Goal: Task Accomplishment & Management: Manage account settings

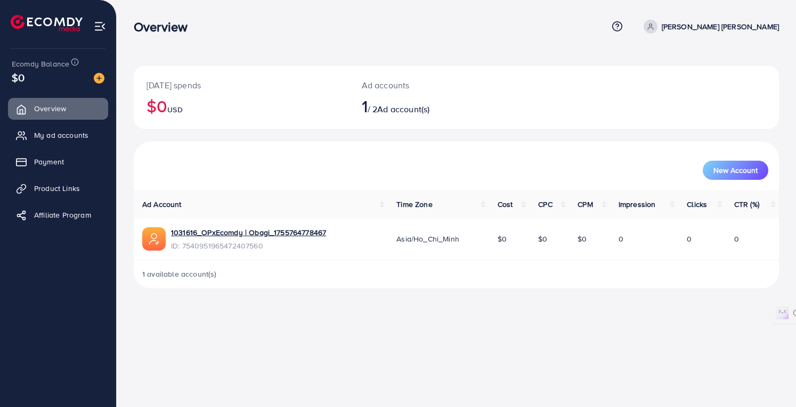
click at [0, 274] on ul "Overview My ad accounts Payment Product Links Affiliate Program" at bounding box center [58, 223] width 116 height 259
click at [305, 336] on div "Overview Help Center Contact Support Plans and Pricing Term and policy About Us…" at bounding box center [398, 203] width 796 height 407
click at [0, 296] on ul "Overview My ad accounts Payment Product Links Affiliate Program" at bounding box center [58, 223] width 116 height 259
click at [0, 271] on ul "Overview My ad accounts Payment Product Links Affiliate Program" at bounding box center [58, 223] width 116 height 259
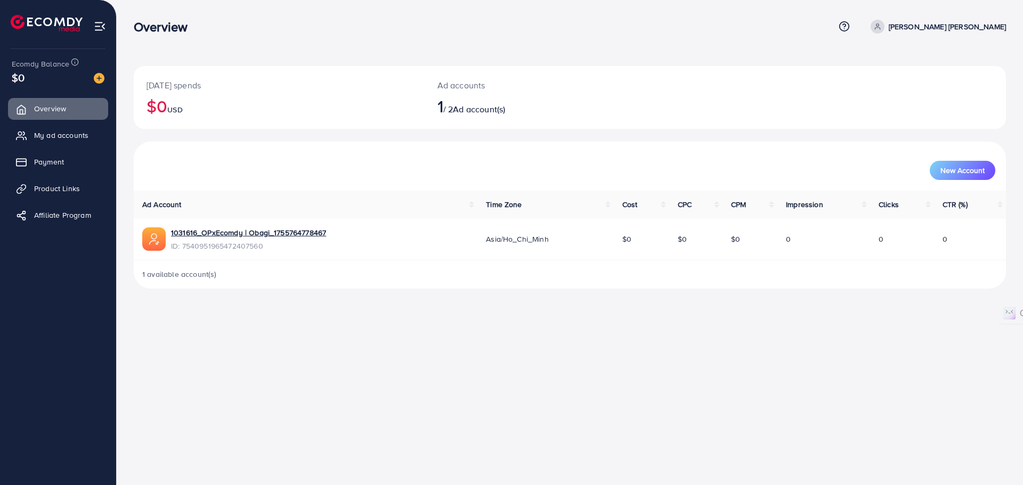
click at [458, 365] on div "Overview Help Center Contact Support Plans and Pricing Term and policy About Us…" at bounding box center [511, 242] width 1023 height 485
click at [384, 45] on nav "Overview Help Center Contact Support Plans and Pricing Term and policy About Us…" at bounding box center [570, 26] width 872 height 38
click at [493, 385] on div "Overview Help Center Contact Support Plans and Pricing Term and policy About Us…" at bounding box center [511, 242] width 1023 height 485
click at [84, 137] on span "My ad accounts" at bounding box center [64, 135] width 54 height 11
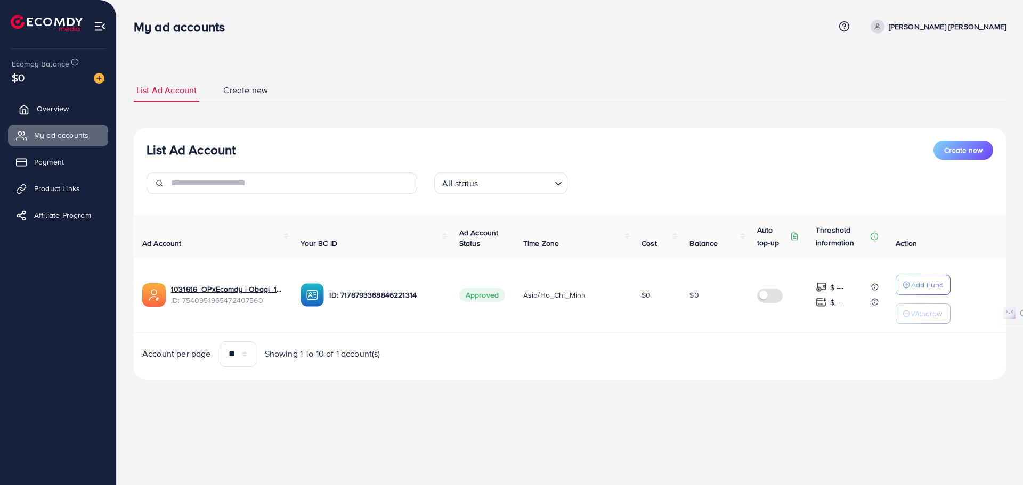
click at [55, 109] on span "Overview" at bounding box center [53, 108] width 32 height 11
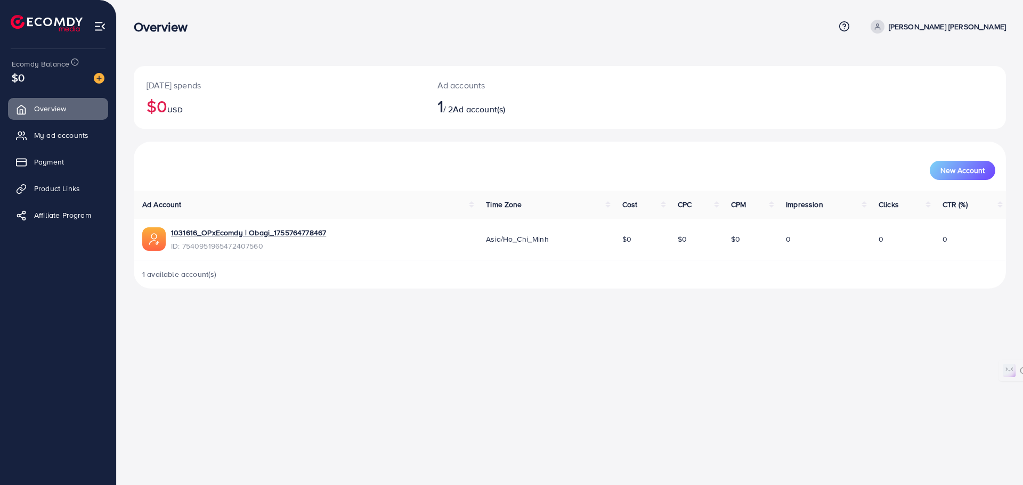
click at [270, 32] on div "Overview" at bounding box center [484, 26] width 700 height 15
click at [55, 138] on span "My ad accounts" at bounding box center [64, 135] width 54 height 11
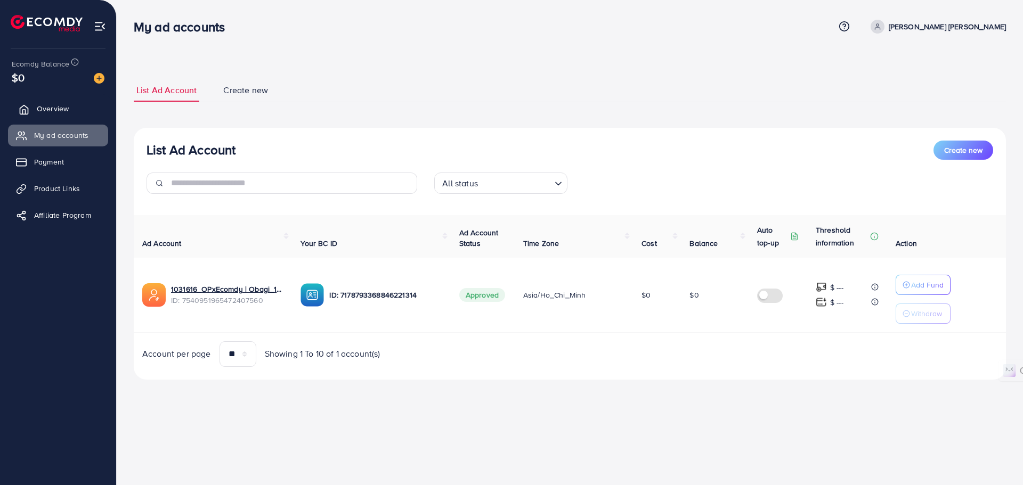
click at [55, 113] on span "Overview" at bounding box center [53, 108] width 32 height 11
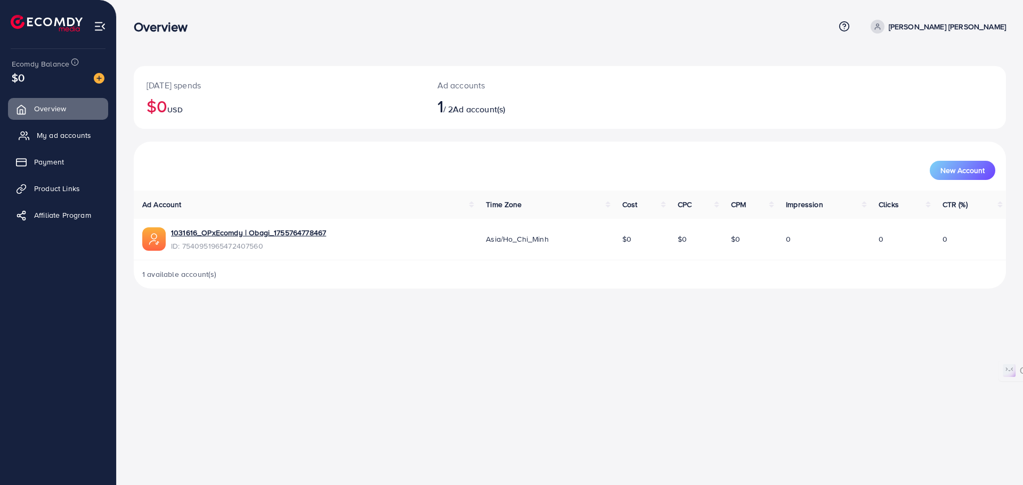
click at [61, 142] on link "My ad accounts" at bounding box center [58, 135] width 100 height 21
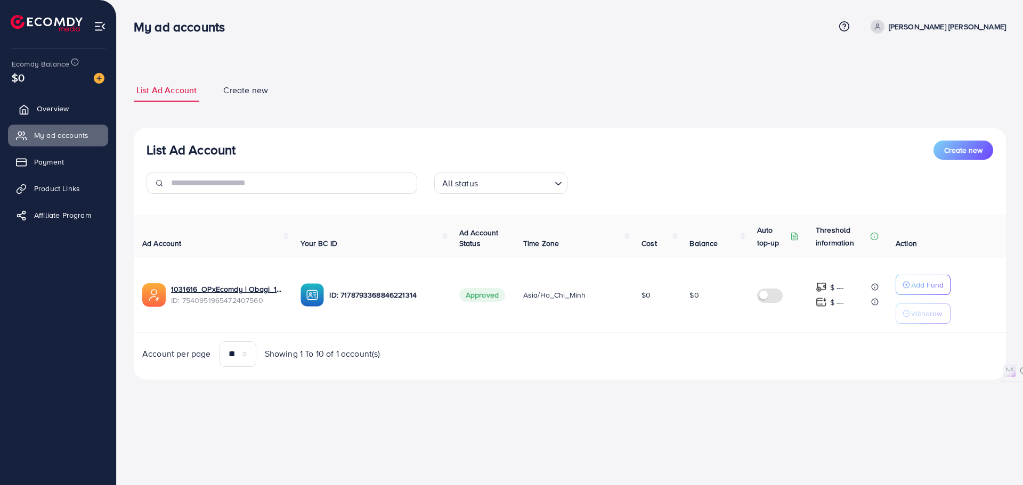
click at [51, 113] on span "Overview" at bounding box center [53, 108] width 32 height 11
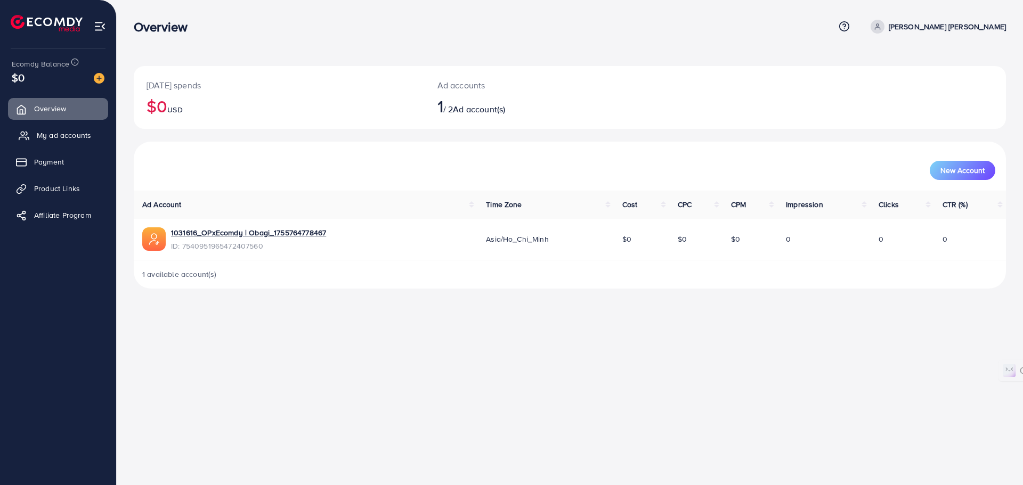
click at [54, 134] on span "My ad accounts" at bounding box center [64, 135] width 54 height 11
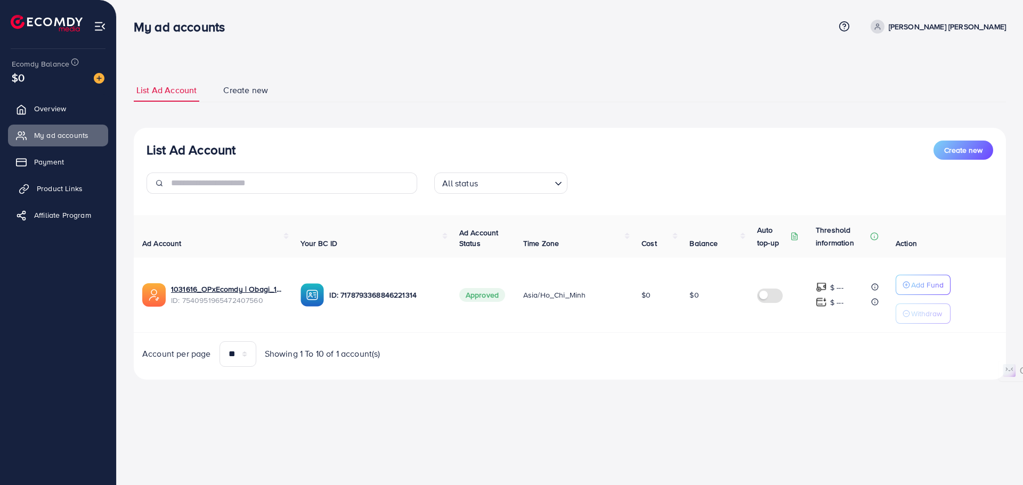
click at [75, 189] on span "Product Links" at bounding box center [60, 188] width 46 height 11
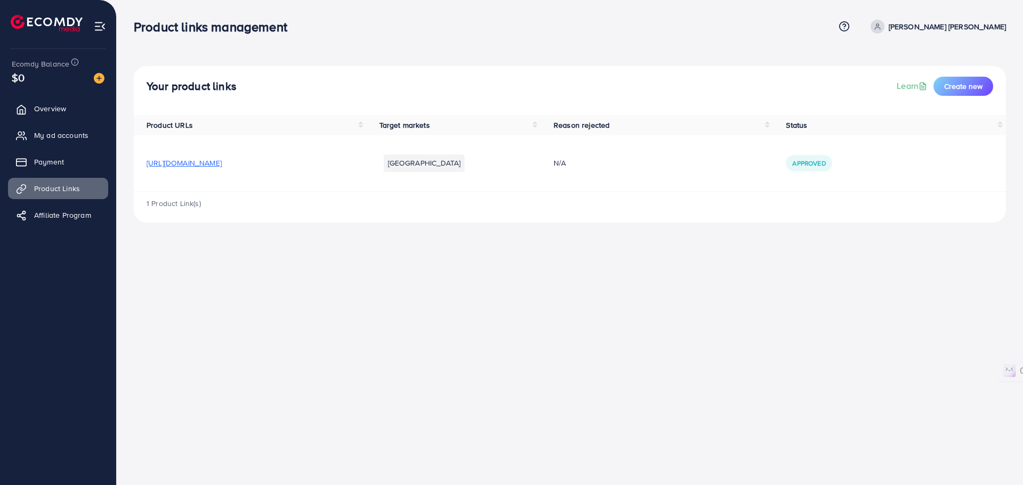
click at [66, 151] on ul "Overview My ad accounts Payment Product Links Affiliate Program" at bounding box center [58, 165] width 116 height 143
click at [65, 157] on span "Payment" at bounding box center [52, 162] width 30 height 11
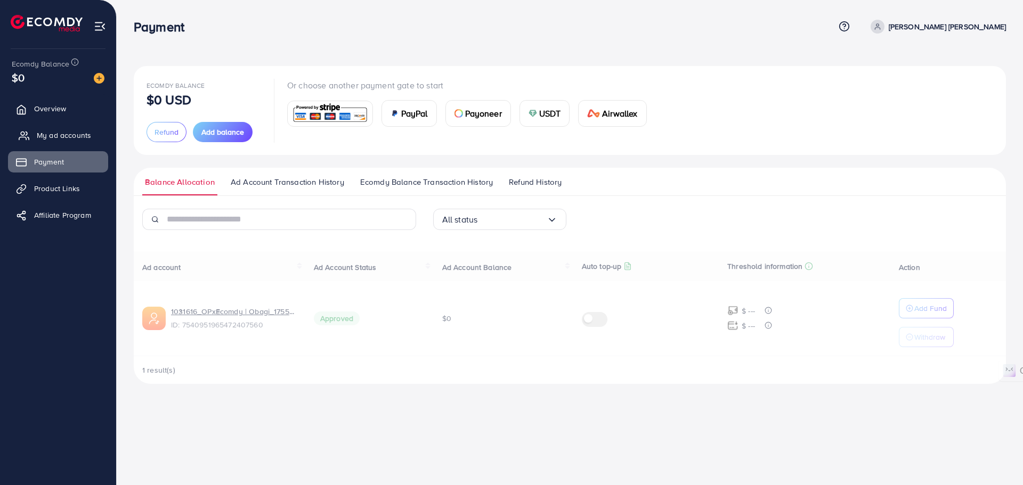
click at [69, 134] on span "My ad accounts" at bounding box center [64, 135] width 54 height 11
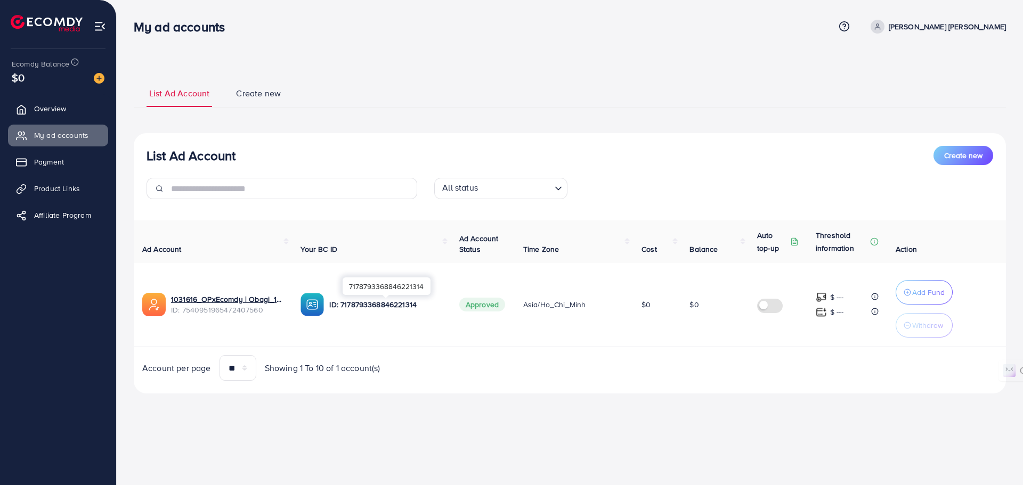
click at [351, 306] on p "ID: 7178793368846221314" at bounding box center [385, 304] width 112 height 13
click at [488, 447] on div "My ad accounts Help Center Contact Support Plans and Pricing Term and policy Ab…" at bounding box center [511, 242] width 1023 height 485
click at [634, 99] on ul "List Ad Account Create new" at bounding box center [570, 93] width 872 height 29
click at [952, 156] on span "Create new" at bounding box center [963, 155] width 38 height 11
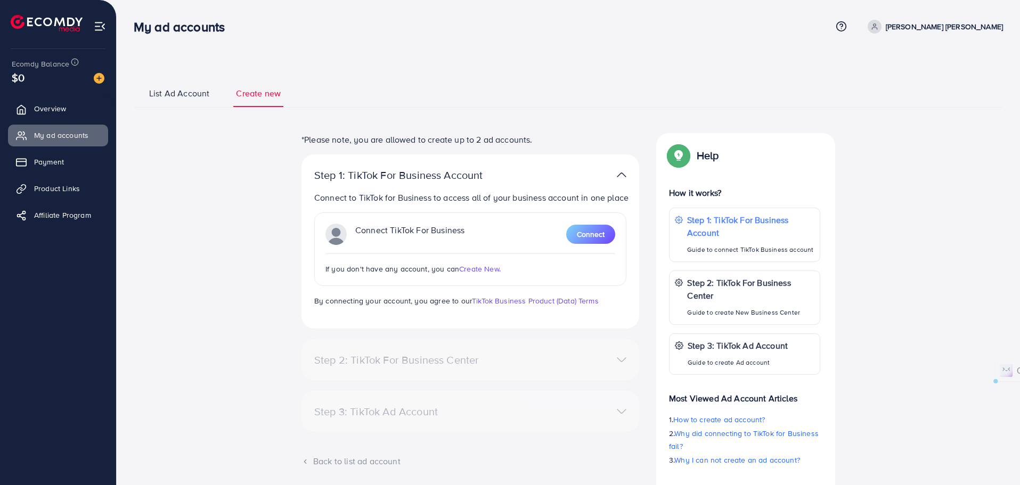
drag, startPoint x: 323, startPoint y: 133, endPoint x: 583, endPoint y: 134, distance: 259.4
click at [583, 134] on div "*Please note, you are allowed to create up to 2 ad accounts. Step 1: TikTok For…" at bounding box center [568, 327] width 784 height 388
click at [583, 134] on p "*Please note, you are allowed to create up to 2 ad accounts." at bounding box center [470, 139] width 338 height 13
drag, startPoint x: 583, startPoint y: 134, endPoint x: 240, endPoint y: 134, distance: 342.5
click at [240, 134] on div "*Please note, you are allowed to create up to 2 ad accounts. Step 1: TikTok For…" at bounding box center [568, 327] width 784 height 388
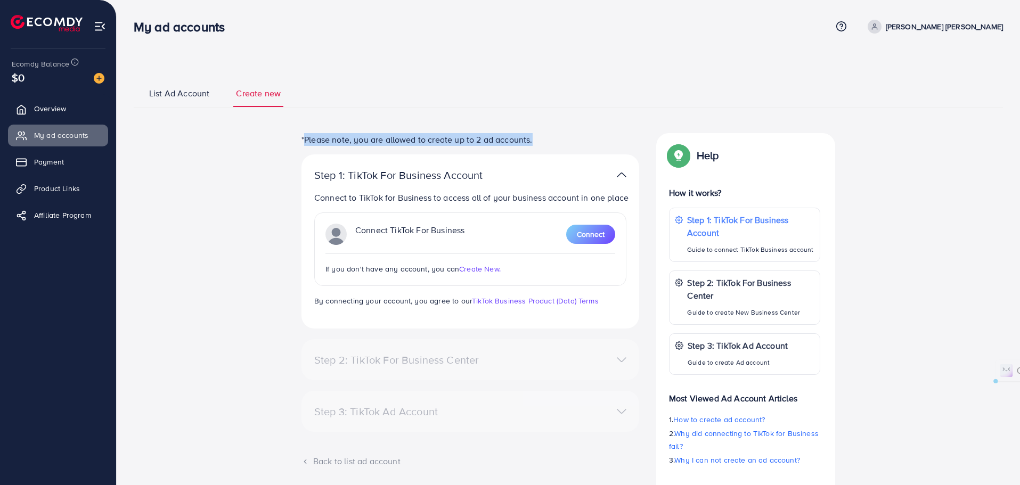
click at [240, 134] on div "*Please note, you are allowed to create up to 2 ad accounts. Step 1: TikTok For…" at bounding box center [568, 327] width 784 height 388
click at [202, 94] on span "List Ad Account" at bounding box center [179, 93] width 60 height 12
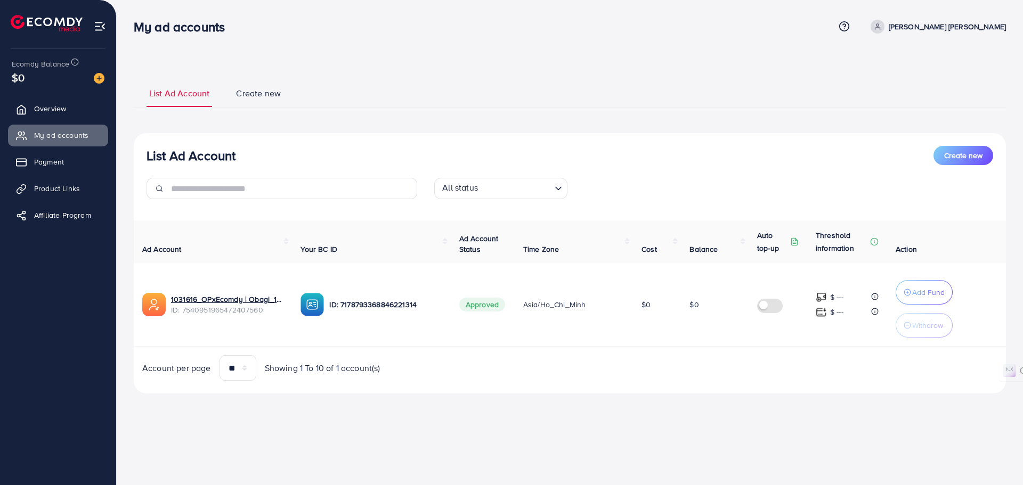
click at [455, 132] on div "List Ad Account Create new List Ad Account Create new All status Loading... Ad …" at bounding box center [570, 236] width 872 height 315
click at [346, 306] on p "ID: 7178793368846221314" at bounding box center [385, 304] width 112 height 13
drag, startPoint x: 482, startPoint y: 461, endPoint x: 472, endPoint y: 442, distance: 21.9
click at [482, 461] on div "My ad accounts Help Center Contact Support Plans and Pricing Term and policy Ab…" at bounding box center [511, 242] width 1023 height 485
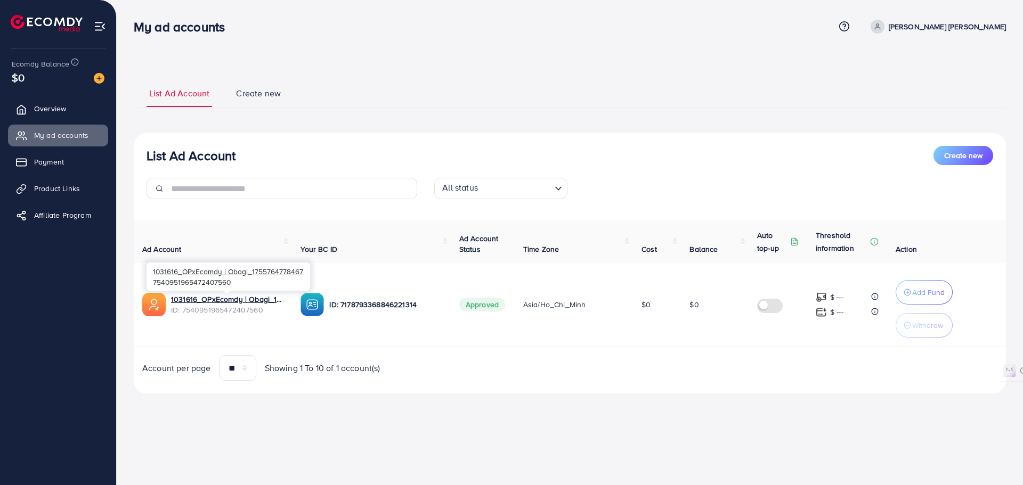
click at [221, 312] on span "ID: 7540951965472407560" at bounding box center [227, 310] width 112 height 11
click at [217, 313] on span "ID: 7540951965472407560" at bounding box center [227, 310] width 112 height 11
click at [235, 226] on th "Ad Account" at bounding box center [213, 242] width 158 height 43
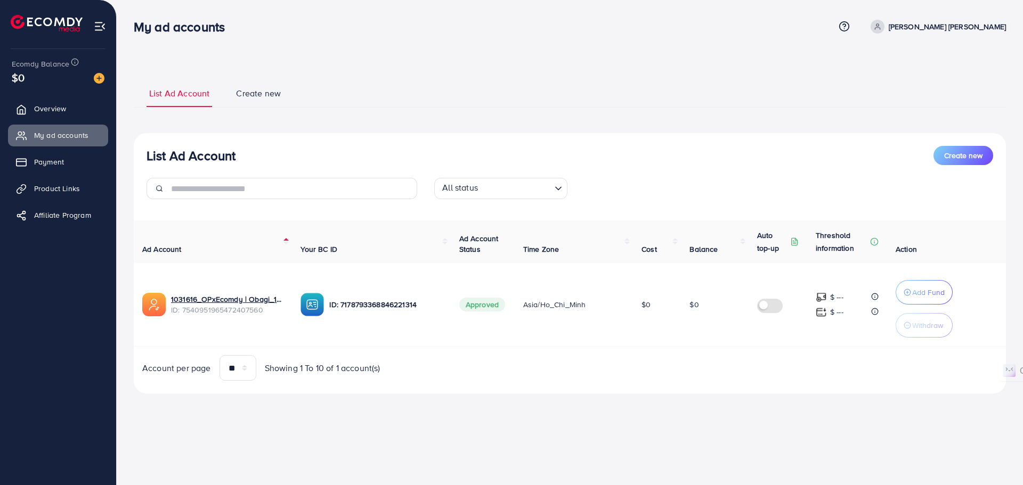
click at [366, 95] on ul "List Ad Account Create new" at bounding box center [570, 93] width 872 height 29
click at [272, 94] on span "Create new" at bounding box center [258, 93] width 45 height 12
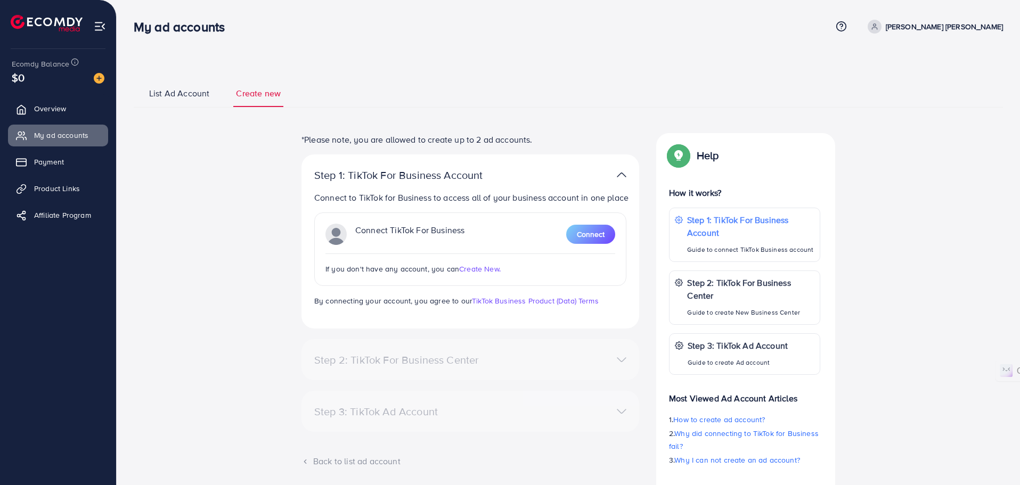
click at [237, 165] on div "*Please note, you are allowed to create up to 2 ad accounts. Step 1: TikTok For…" at bounding box center [568, 327] width 784 height 388
click at [177, 95] on span "List Ad Account" at bounding box center [179, 93] width 60 height 12
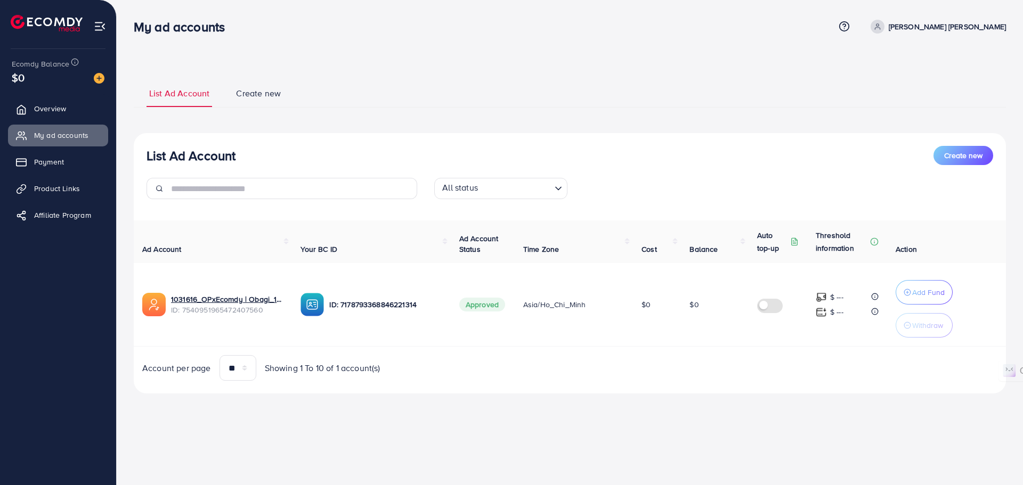
click at [272, 97] on span "Create new" at bounding box center [258, 93] width 45 height 12
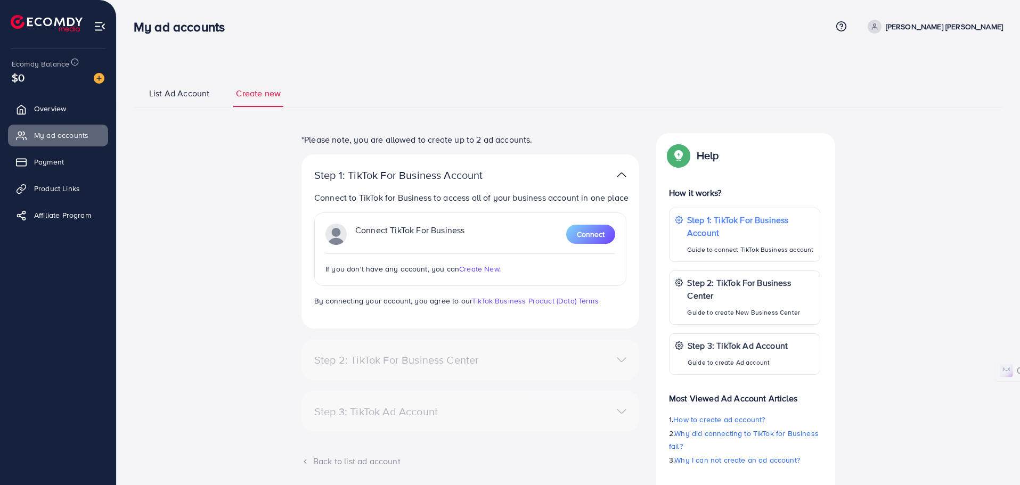
scroll to position [66, 0]
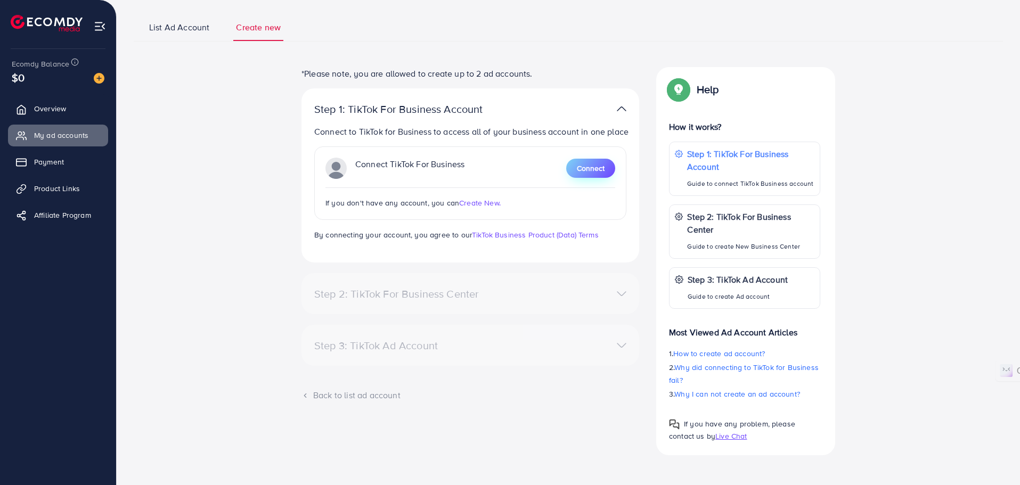
click at [583, 170] on span "Connect" at bounding box center [591, 168] width 28 height 11
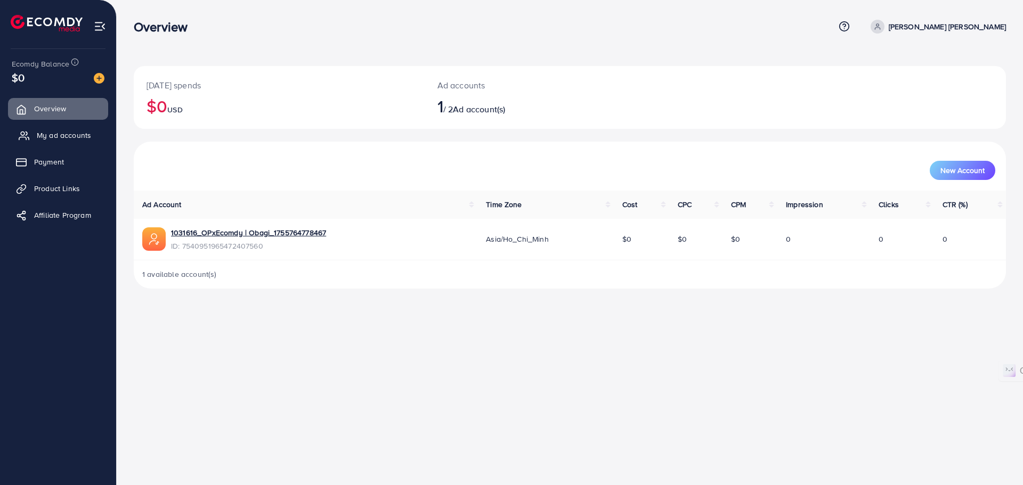
click at [82, 134] on span "My ad accounts" at bounding box center [64, 135] width 54 height 11
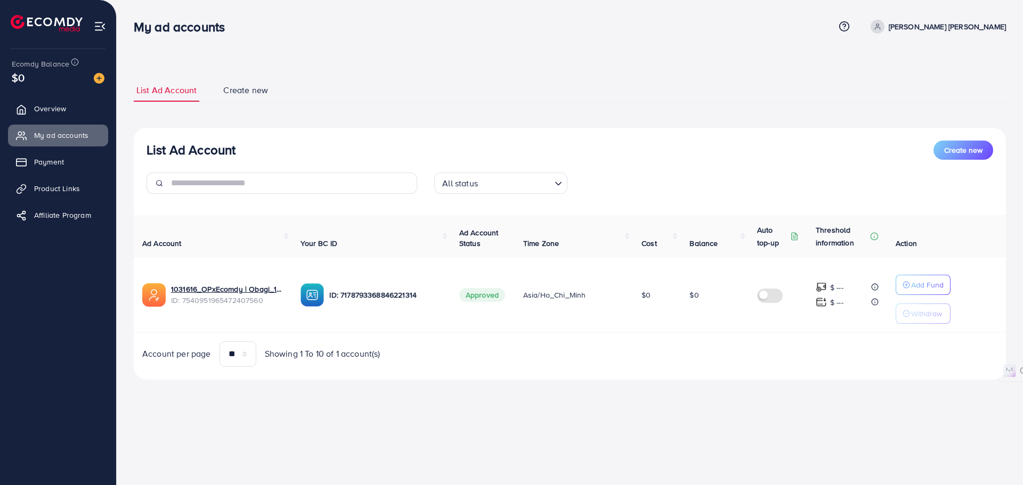
click at [539, 144] on div "List Ad Account Create new" at bounding box center [569, 150] width 846 height 19
drag, startPoint x: 143, startPoint y: 146, endPoint x: 695, endPoint y: 397, distance: 605.9
click at [695, 397] on div "List Ad Account Create new List Ad Account Create new All status Loading... Ad …" at bounding box center [570, 205] width 906 height 410
click at [867, 386] on div "List Ad Account Create new List Ad Account Create new All status Loading... Ad …" at bounding box center [570, 229] width 872 height 327
click at [236, 83] on link "Create new" at bounding box center [246, 90] width 50 height 23
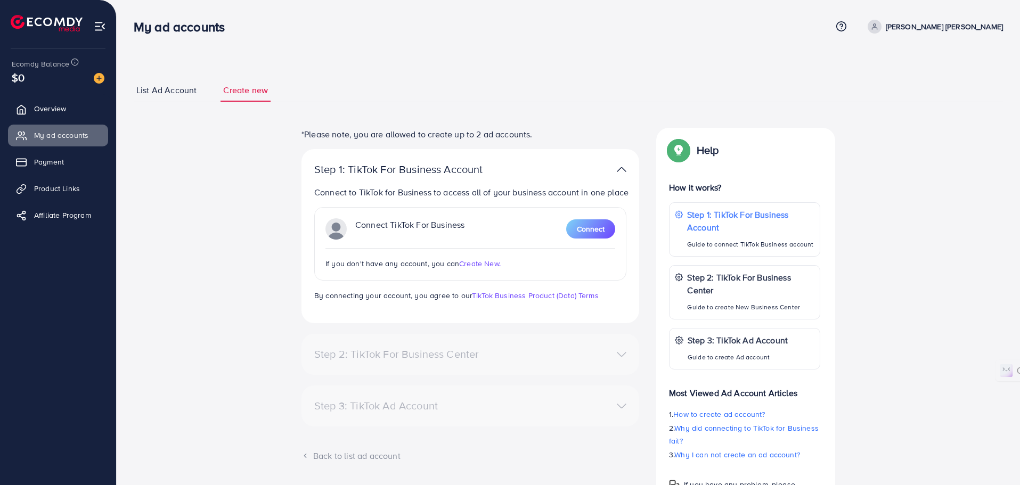
click at [427, 359] on div "Step 2: TikTok For Business Center" at bounding box center [415, 354] width 219 height 13
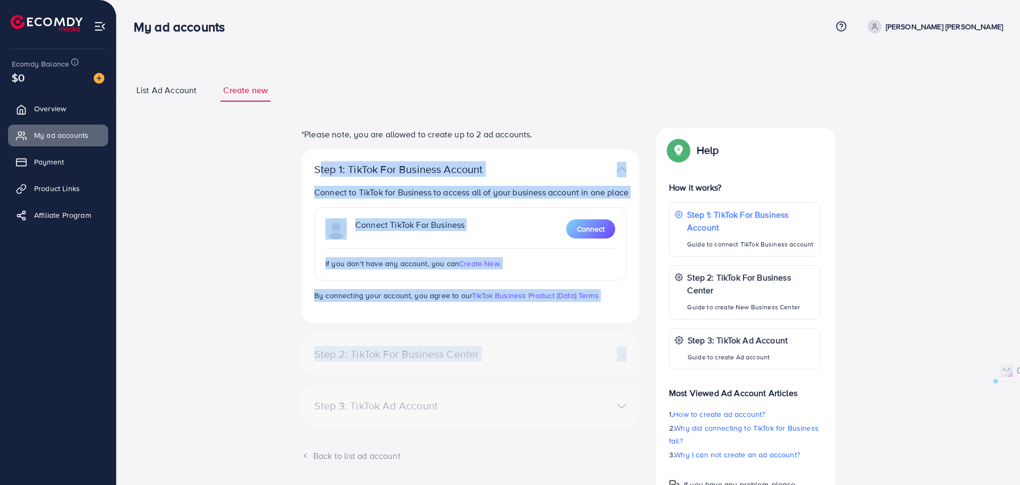
drag, startPoint x: 203, startPoint y: 162, endPoint x: 553, endPoint y: 363, distance: 403.5
click at [553, 363] on div "*Please note, you are allowed to create up to 2 ad accounts. Step 1: TikTok For…" at bounding box center [568, 322] width 784 height 388
click at [294, 308] on div "*Please note, you are allowed to create up to 2 ad accounts. Step 1: TikTok For…" at bounding box center [470, 322] width 355 height 388
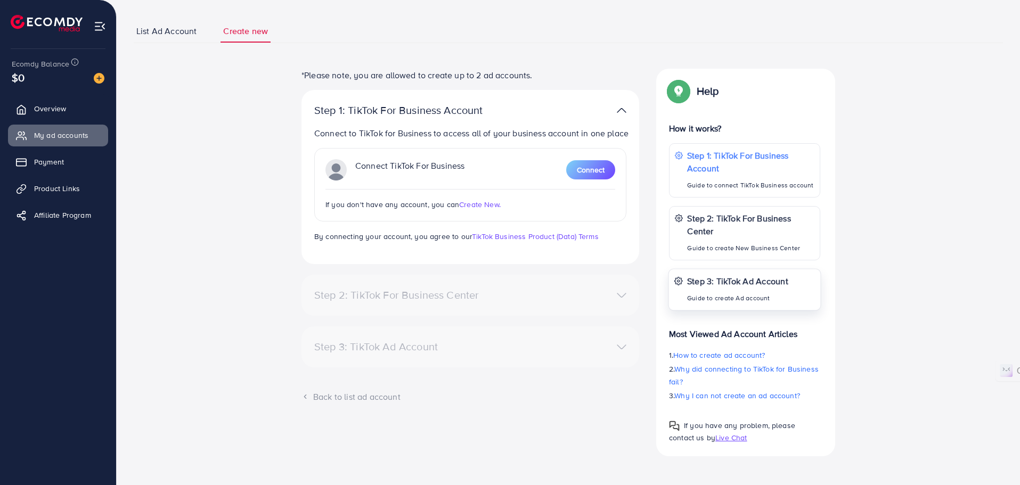
scroll to position [60, 0]
click at [749, 369] on span "Why did connecting to TikTok for Business fail?" at bounding box center [744, 374] width 150 height 23
click at [599, 170] on span "Connect" at bounding box center [591, 169] width 28 height 11
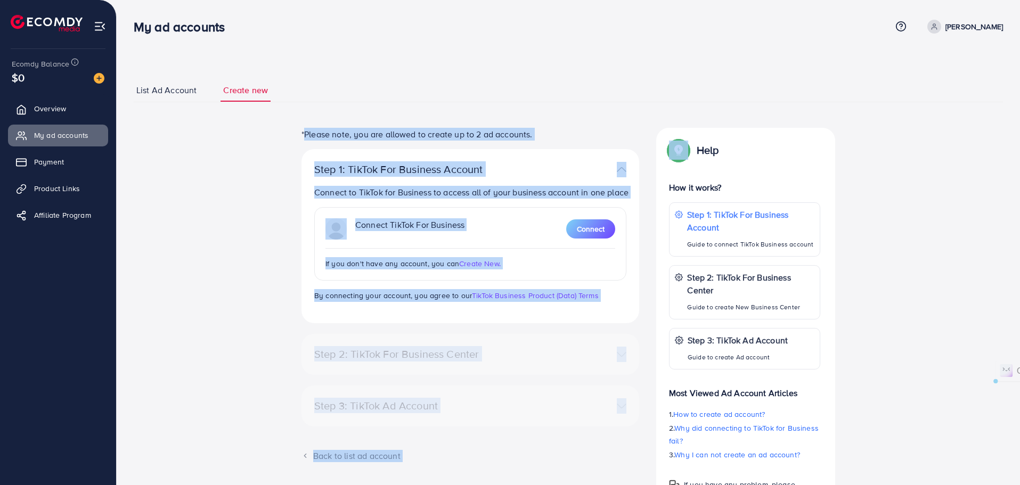
drag, startPoint x: 307, startPoint y: 137, endPoint x: 694, endPoint y: 129, distance: 387.3
click at [694, 129] on div "*Please note, you are allowed to create up to 2 ad accounts. Step 1: TikTok For…" at bounding box center [568, 322] width 784 height 388
click at [556, 138] on p "*Please note, you are allowed to create up to 2 ad accounts." at bounding box center [470, 134] width 338 height 13
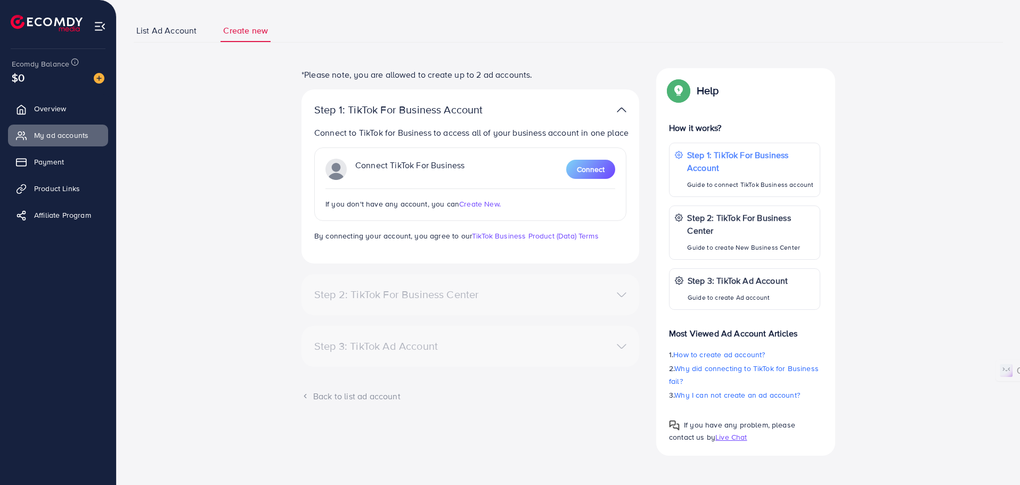
scroll to position [60, 0]
click at [591, 170] on span "Connect" at bounding box center [591, 169] width 28 height 11
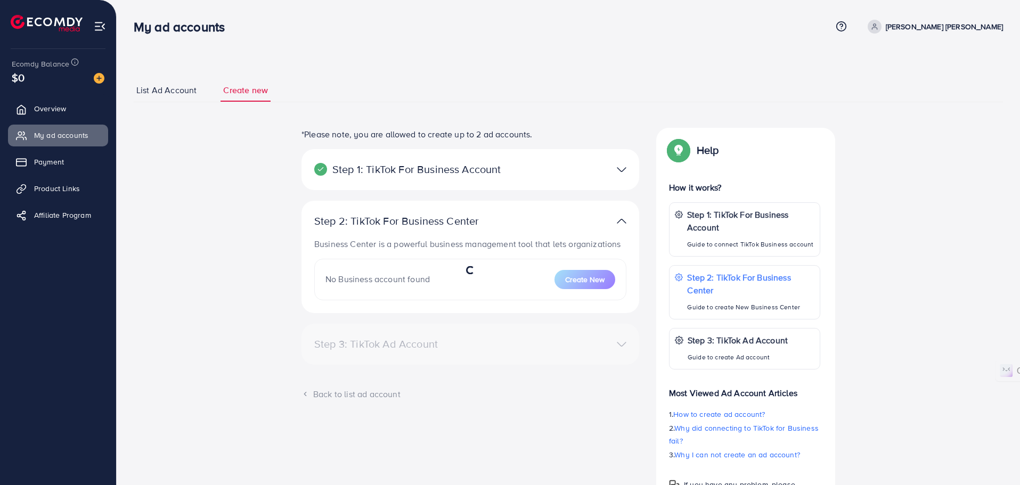
select select
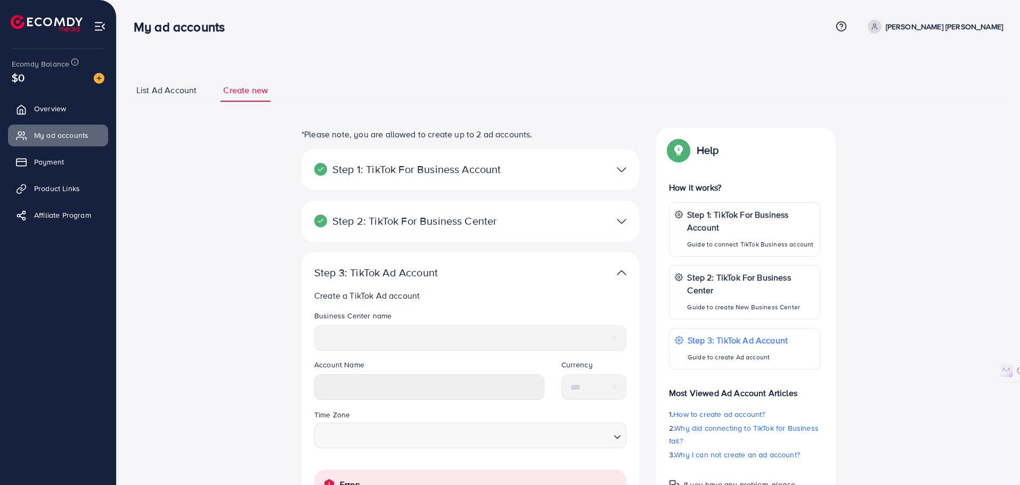
click at [615, 225] on div at bounding box center [580, 221] width 110 height 15
click at [617, 218] on img at bounding box center [622, 221] width 10 height 15
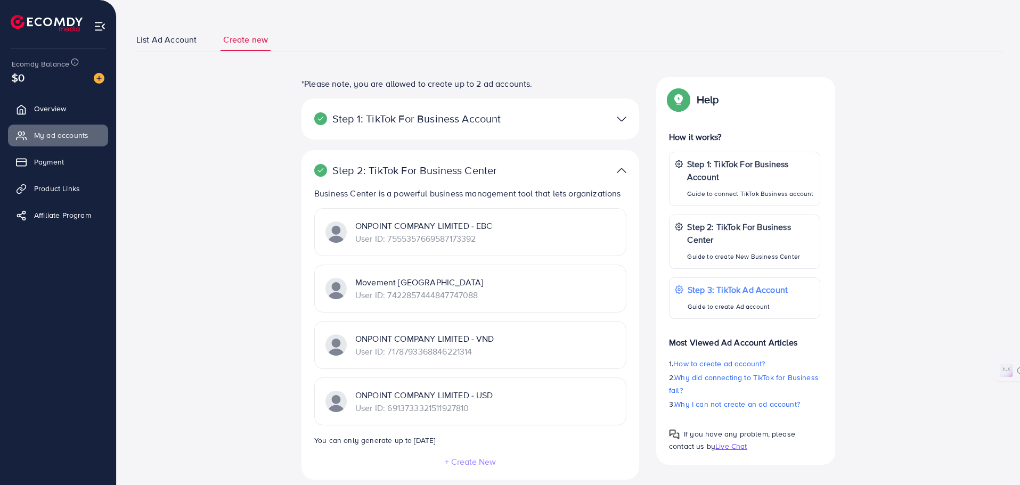
scroll to position [50, 0]
click at [613, 126] on div at bounding box center [580, 119] width 110 height 15
click at [618, 118] on img at bounding box center [622, 119] width 10 height 15
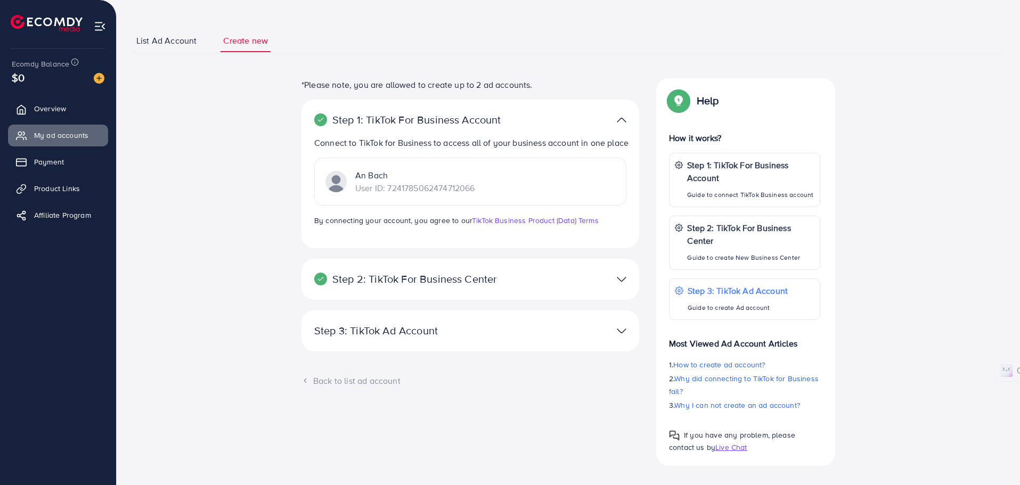
click at [541, 285] on div at bounding box center [580, 279] width 110 height 15
click at [619, 284] on img at bounding box center [622, 279] width 10 height 15
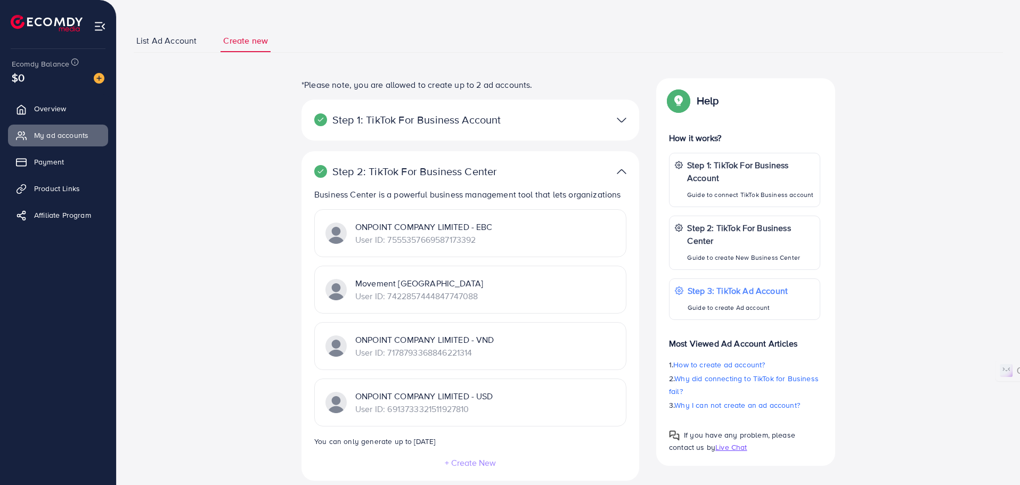
scroll to position [188, 0]
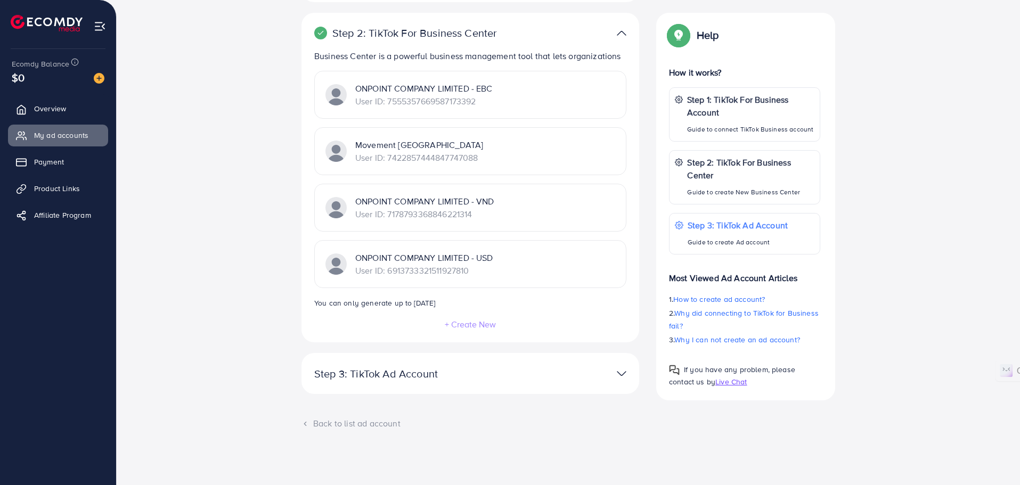
click at [621, 371] on img at bounding box center [622, 373] width 10 height 15
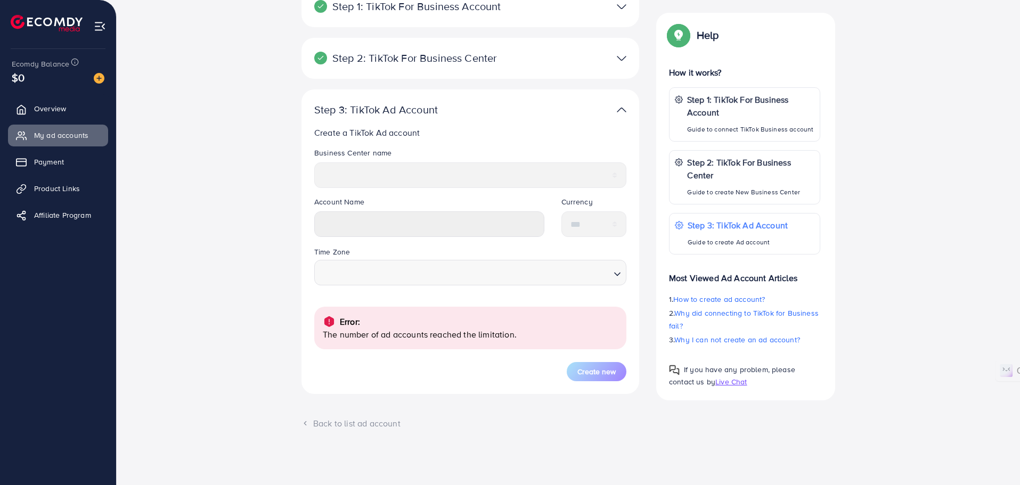
scroll to position [163, 0]
click at [395, 329] on p "The number of ad accounts reached the limitation." at bounding box center [470, 334] width 295 height 13
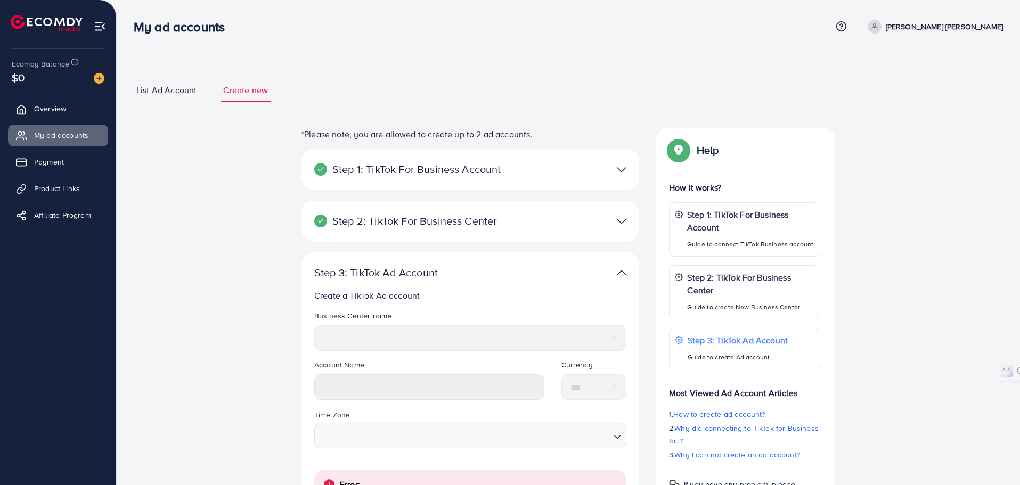
click at [578, 229] on div "Step 2: TikTok For Business Center Business Center is a powerful business manag…" at bounding box center [470, 221] width 338 height 41
click at [620, 225] on img at bounding box center [622, 221] width 10 height 15
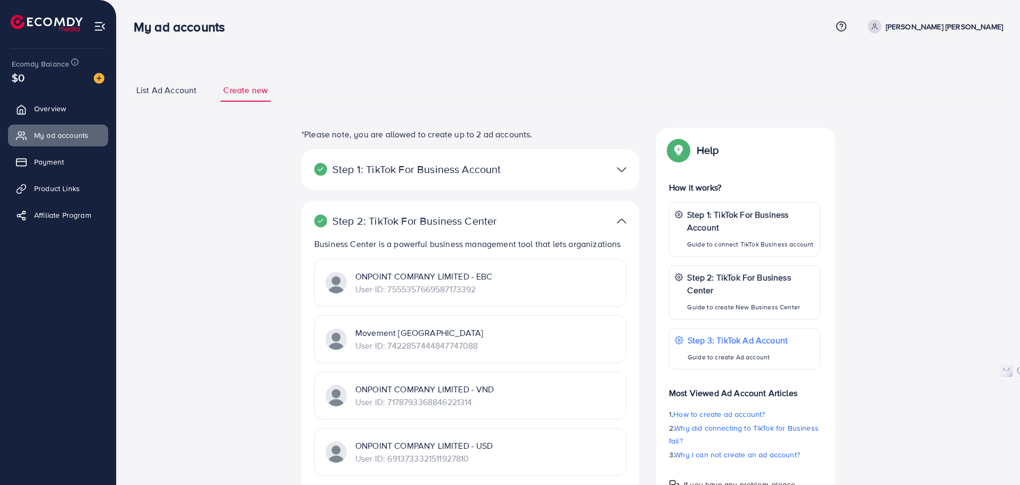
click at [412, 280] on p "ONPOINT COMPANY LIMITED - EBC" at bounding box center [423, 276] width 137 height 13
click at [619, 171] on img at bounding box center [622, 169] width 10 height 15
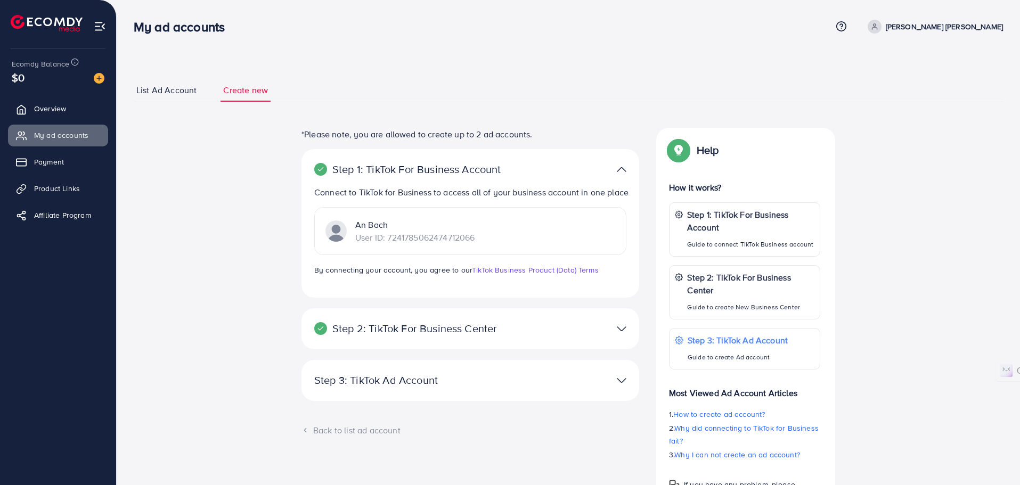
click at [412, 235] on p "User ID: 7241785062474712066" at bounding box center [414, 237] width 119 height 13
click at [257, 244] on div "**********" at bounding box center [568, 322] width 784 height 388
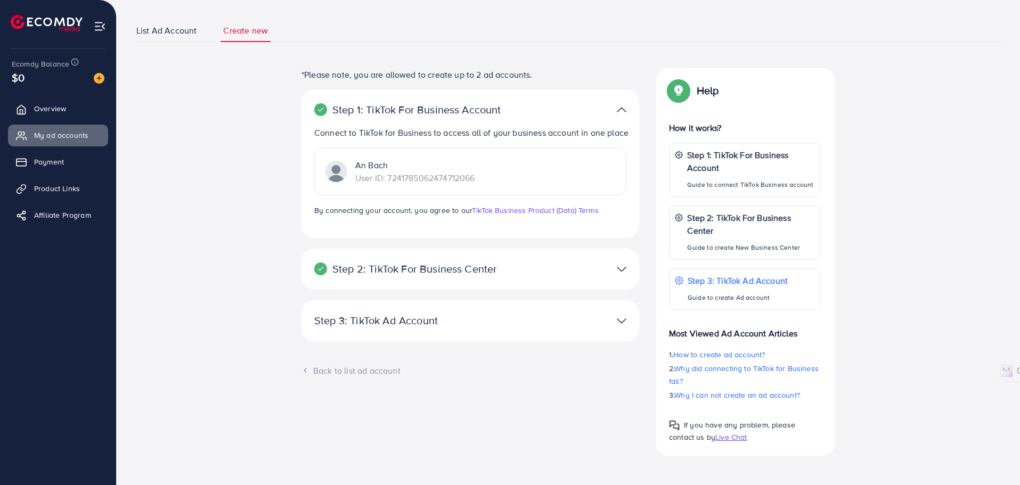
scroll to position [59, 0]
click at [331, 371] on div "Back to list ad account" at bounding box center [470, 371] width 338 height 12
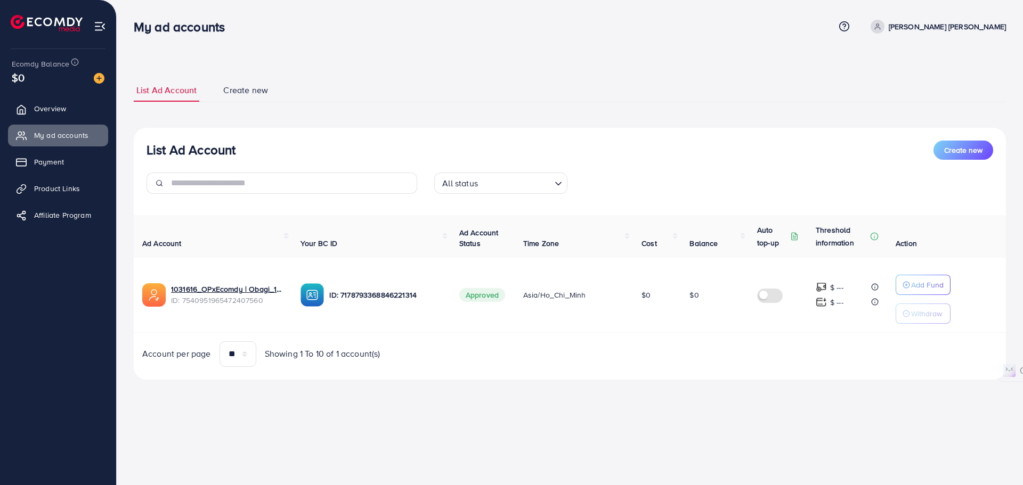
click at [250, 91] on span "Create new" at bounding box center [245, 90] width 45 height 12
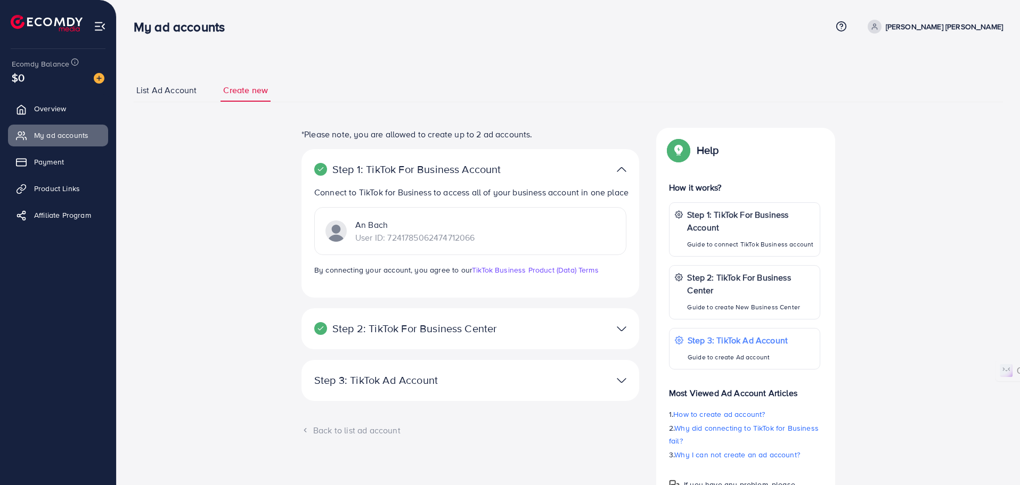
click at [230, 224] on div "**********" at bounding box center [568, 322] width 784 height 388
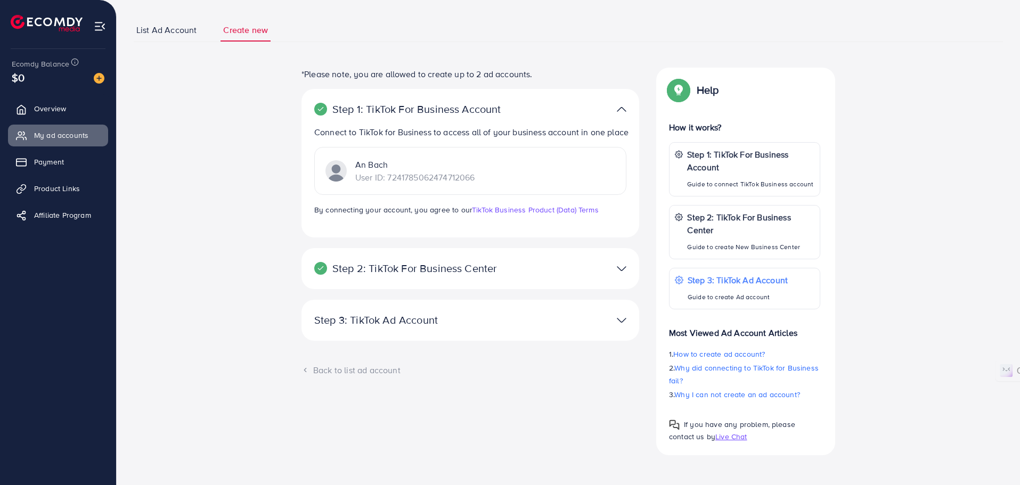
click at [435, 319] on p "Step 3: TikTok Ad Account" at bounding box center [415, 320] width 202 height 13
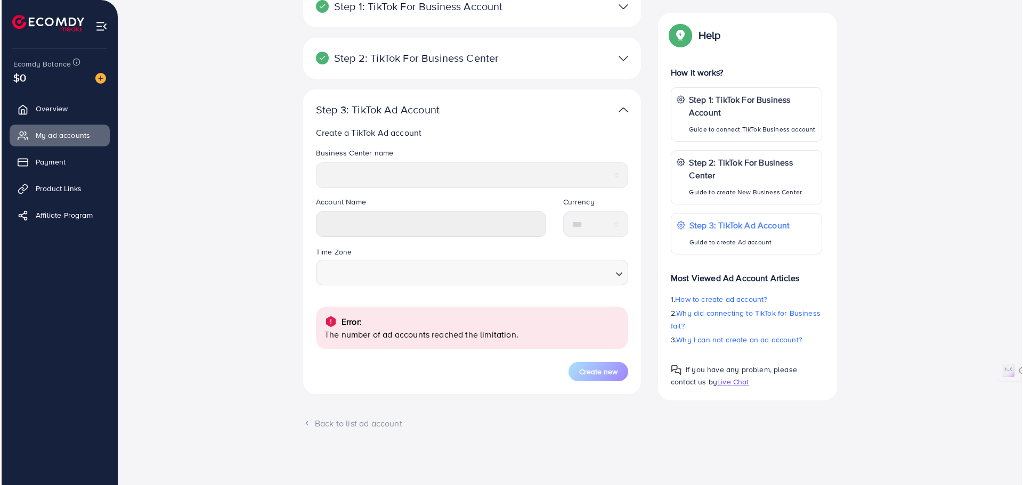
scroll to position [0, 0]
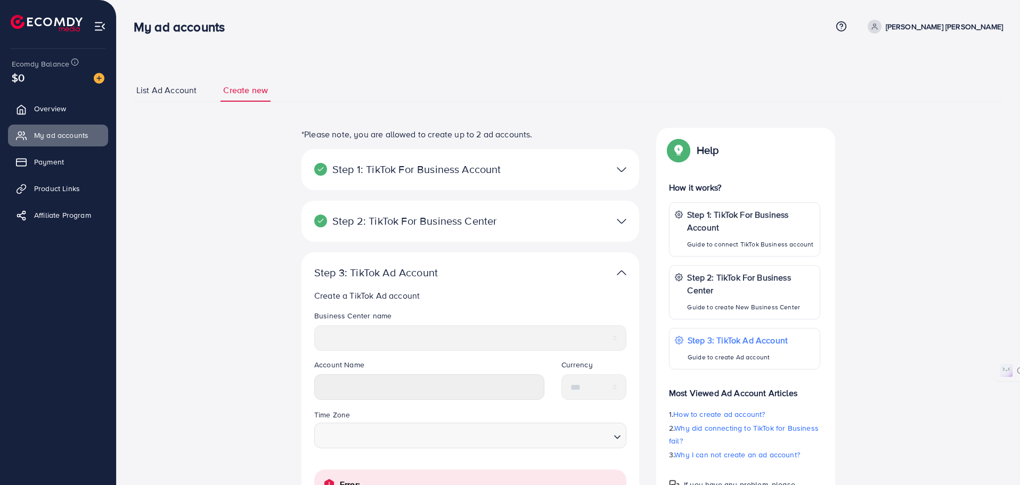
click at [159, 85] on span "List Ad Account" at bounding box center [166, 90] width 60 height 12
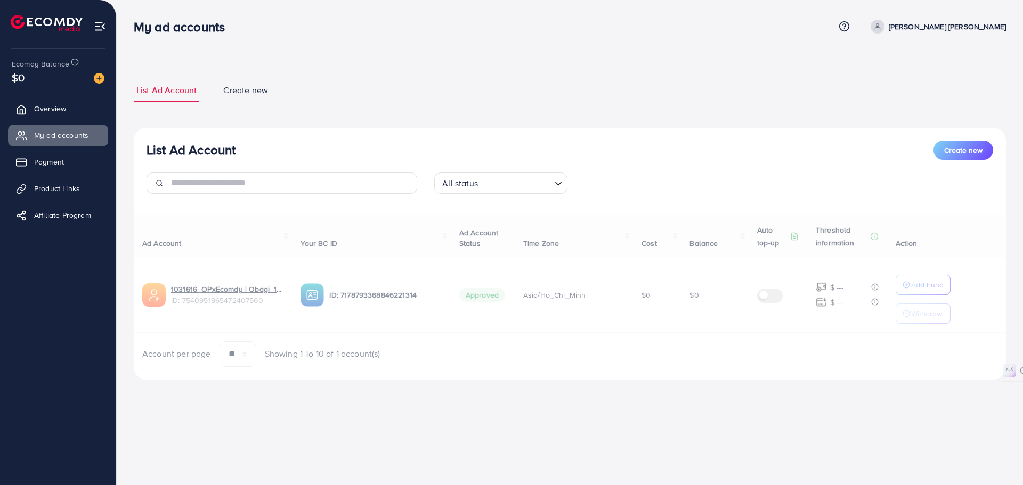
select select
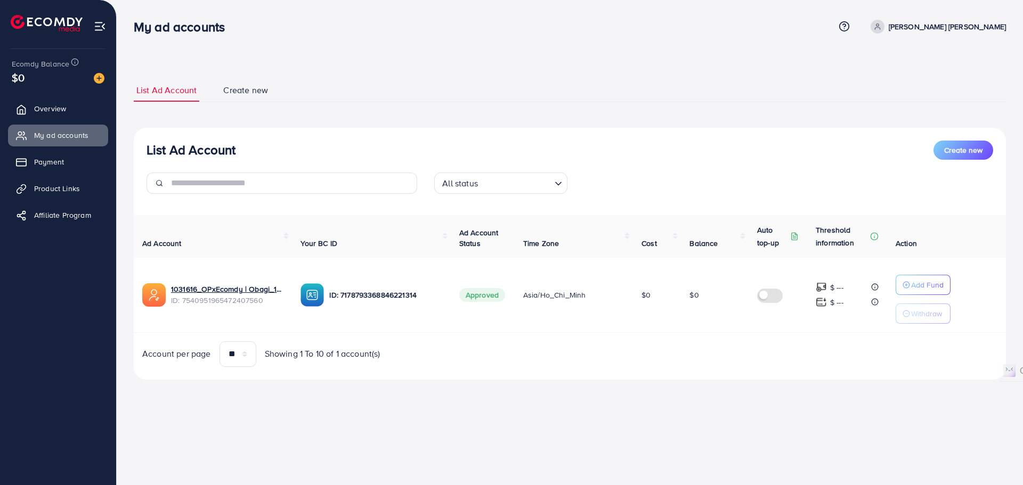
click at [232, 86] on span "Create new" at bounding box center [245, 90] width 45 height 12
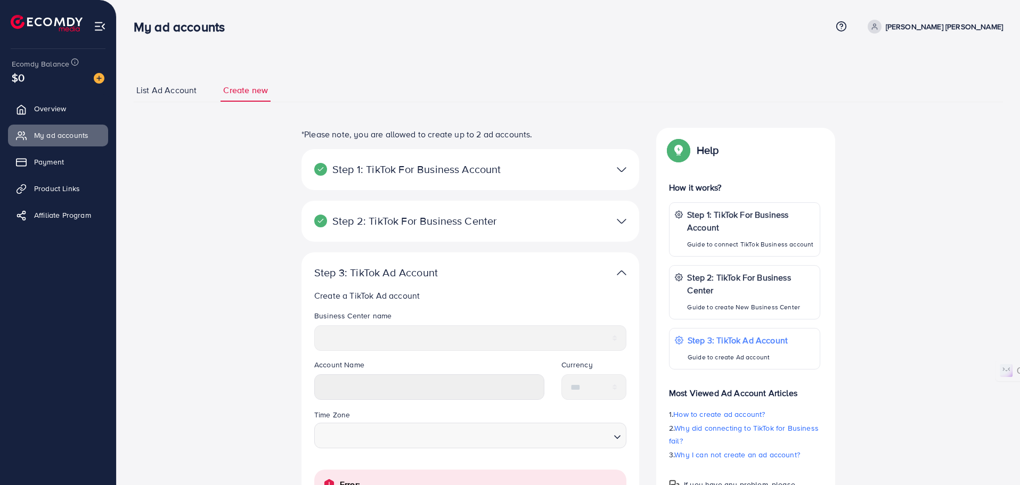
click at [397, 220] on p "Step 2: TikTok For Business Center" at bounding box center [415, 221] width 202 height 13
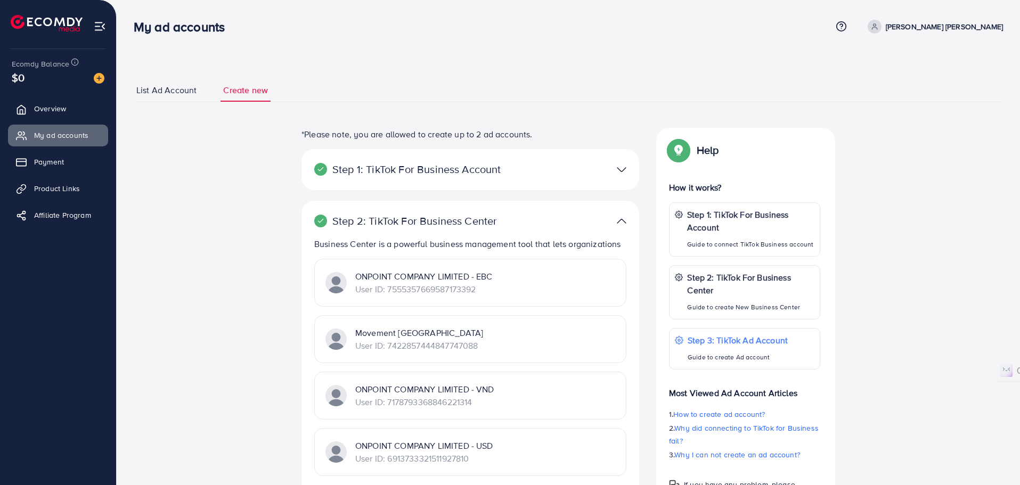
click at [163, 91] on span "List Ad Account" at bounding box center [166, 90] width 60 height 12
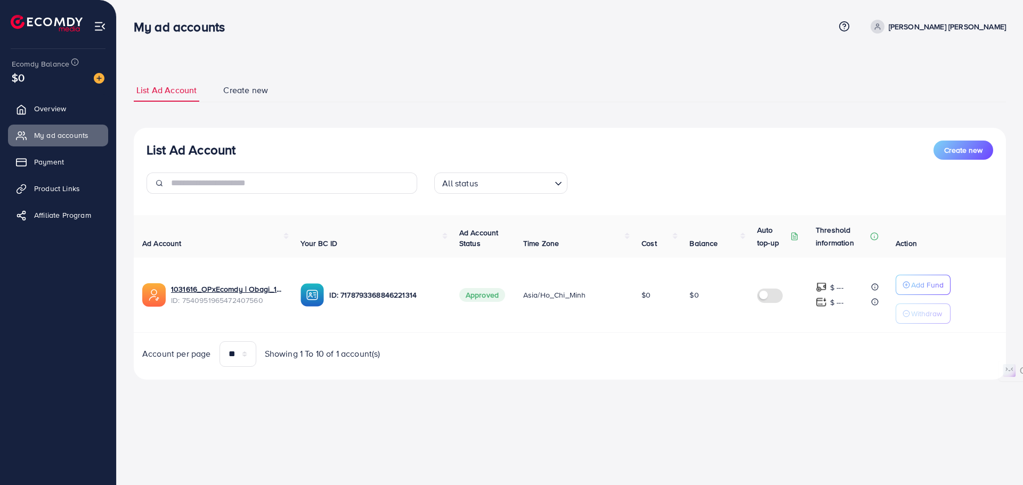
click at [567, 426] on div "My ad accounts Help Center Contact Support Plans and Pricing Term and policy Ab…" at bounding box center [511, 242] width 1023 height 485
click at [935, 286] on p "Add Fund" at bounding box center [927, 285] width 32 height 13
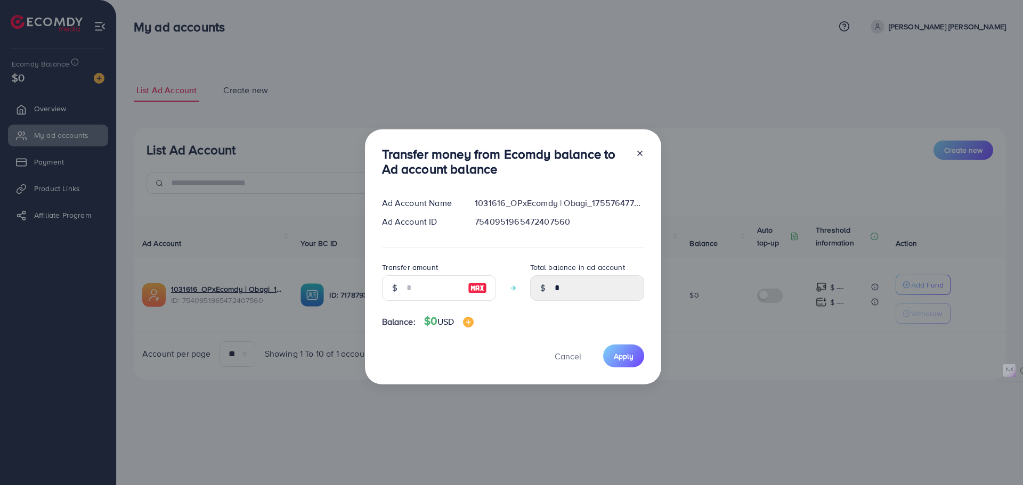
click at [779, 373] on div "Transfer money from Ecomdy balance to Ad account balance Ad Account Name 103161…" at bounding box center [511, 242] width 1023 height 485
